Goal: Task Accomplishment & Management: Manage account settings

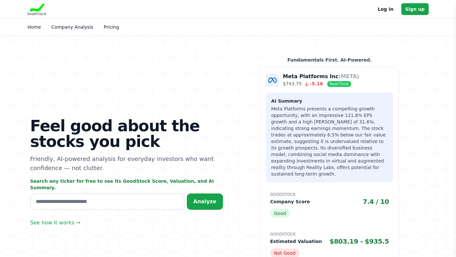
click at [383, 11] on link "Log in" at bounding box center [386, 9] width 16 height 8
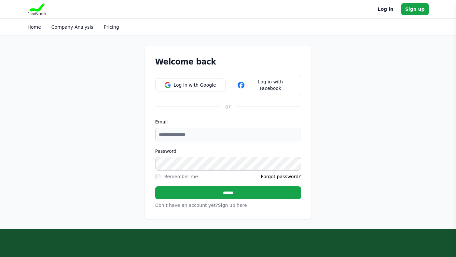
click at [222, 119] on div "Email" at bounding box center [228, 129] width 146 height 23
click at [222, 127] on input "Email" at bounding box center [228, 134] width 146 height 14
type input "**********"
click at [175, 173] on div "Remember me" at bounding box center [181, 176] width 34 height 7
click at [176, 174] on label "Remember me" at bounding box center [181, 176] width 34 height 5
